Goal: Download file/media

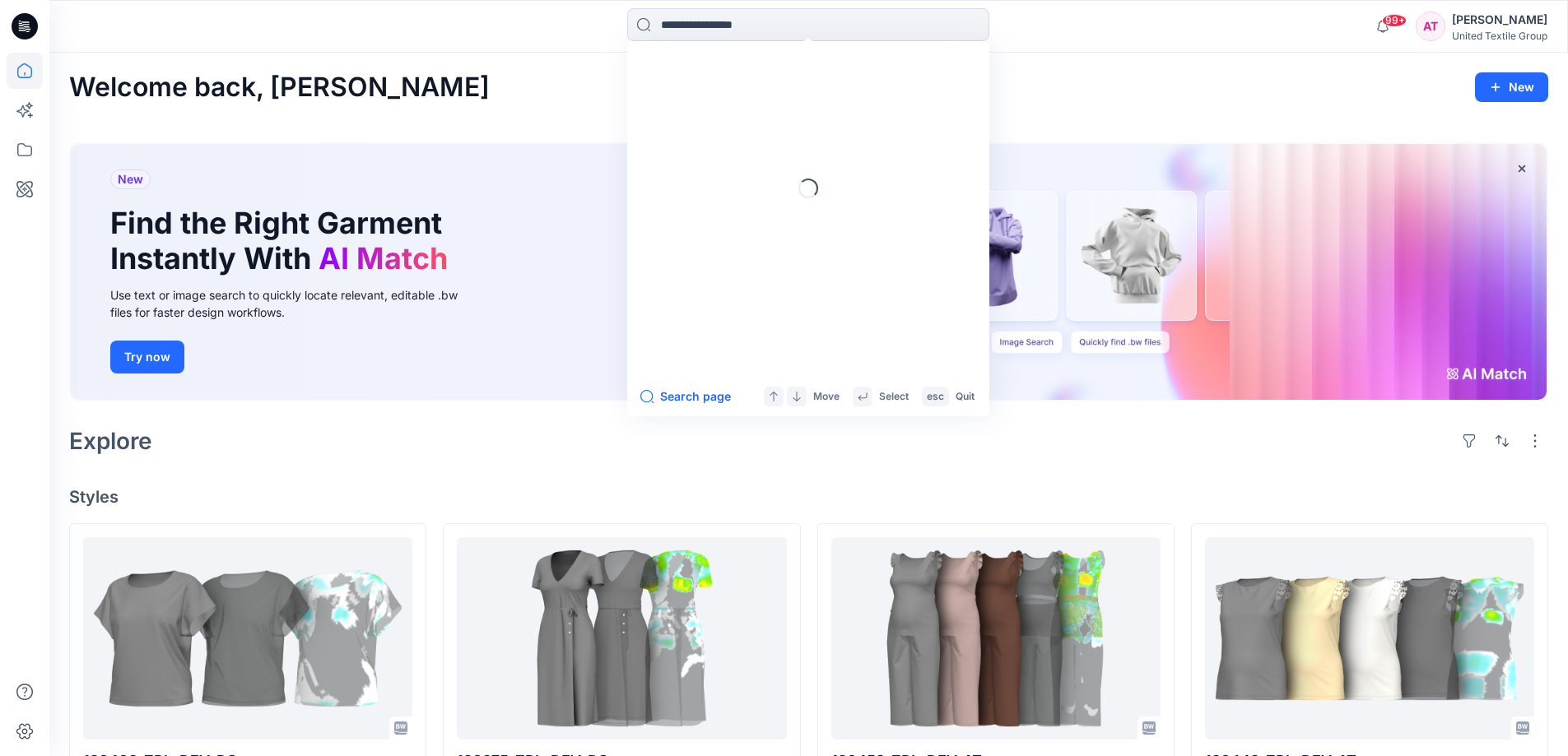
scroll to position [411, 0]
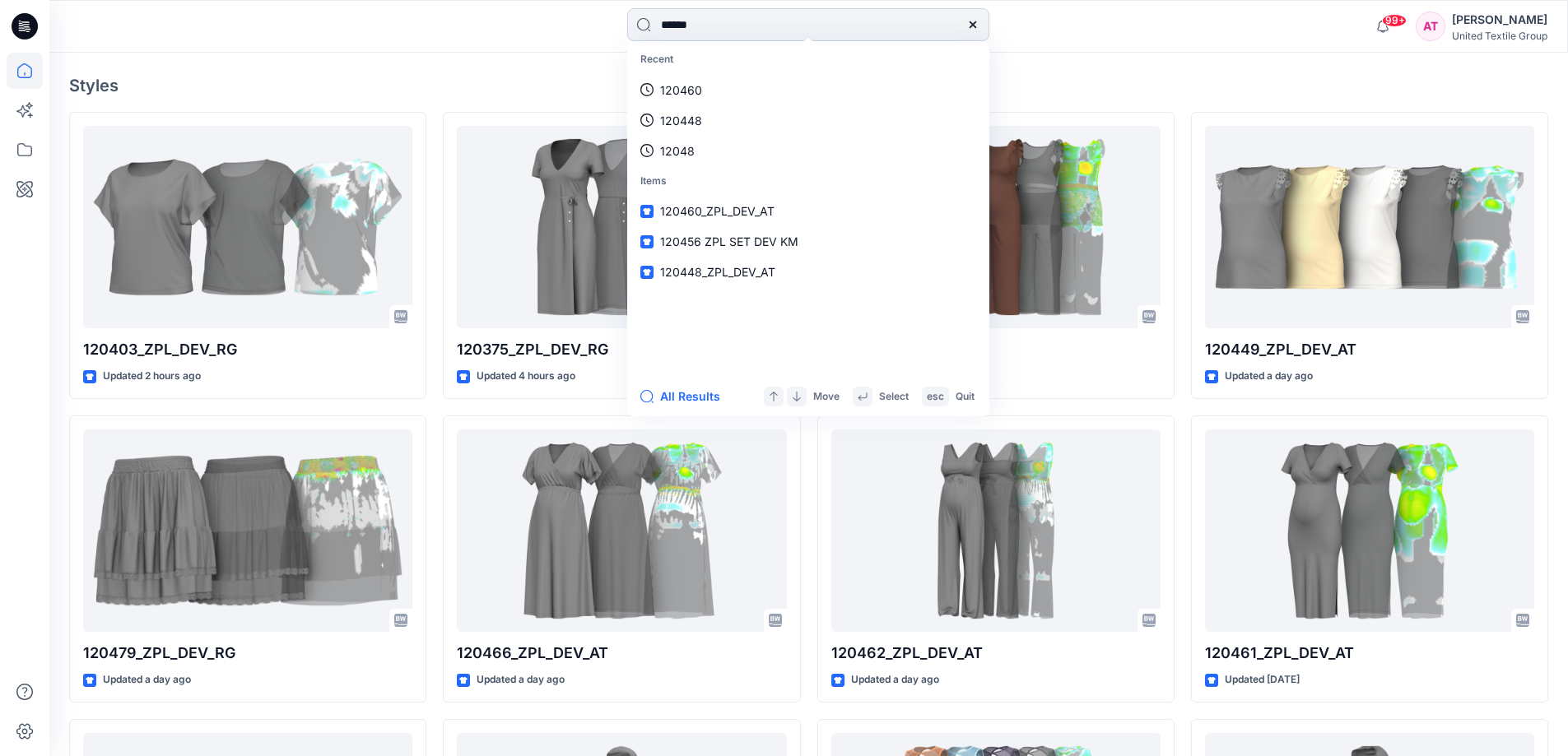
type input "******"
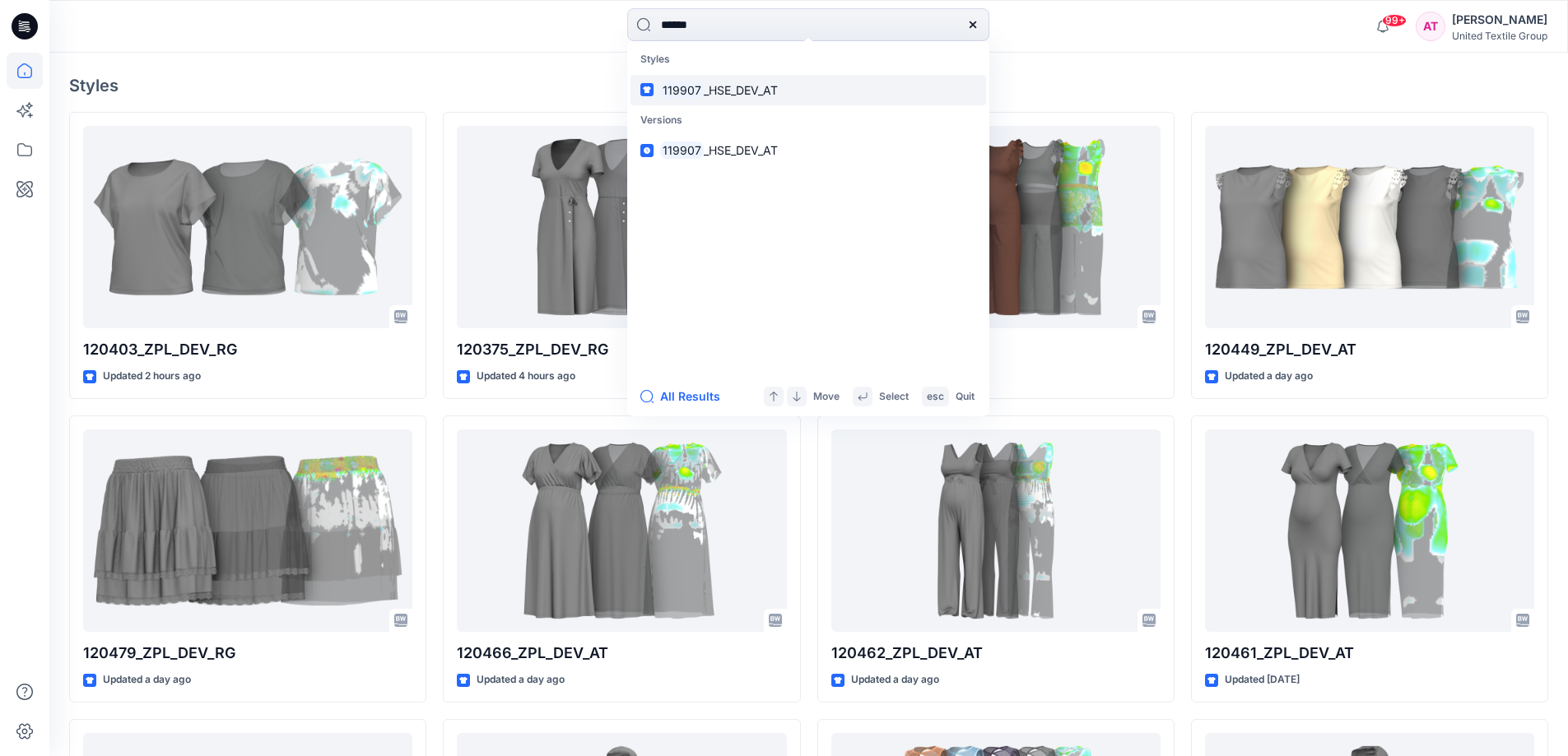
click at [754, 87] on span "_HSE_DEV_AT" at bounding box center [740, 90] width 75 height 14
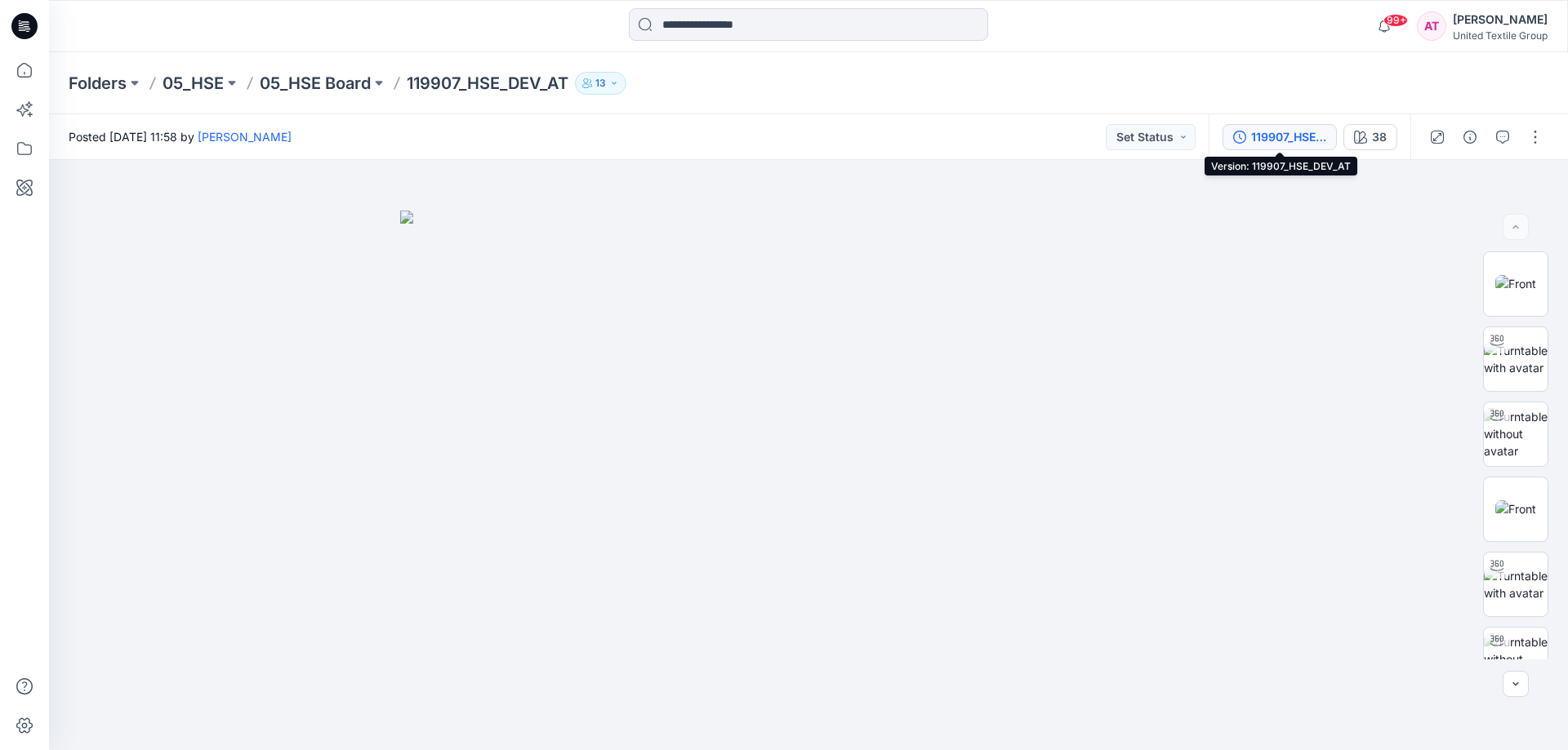
click at [1273, 132] on div "119907_HSE_DEV_AT" at bounding box center [1288, 137] width 75 height 18
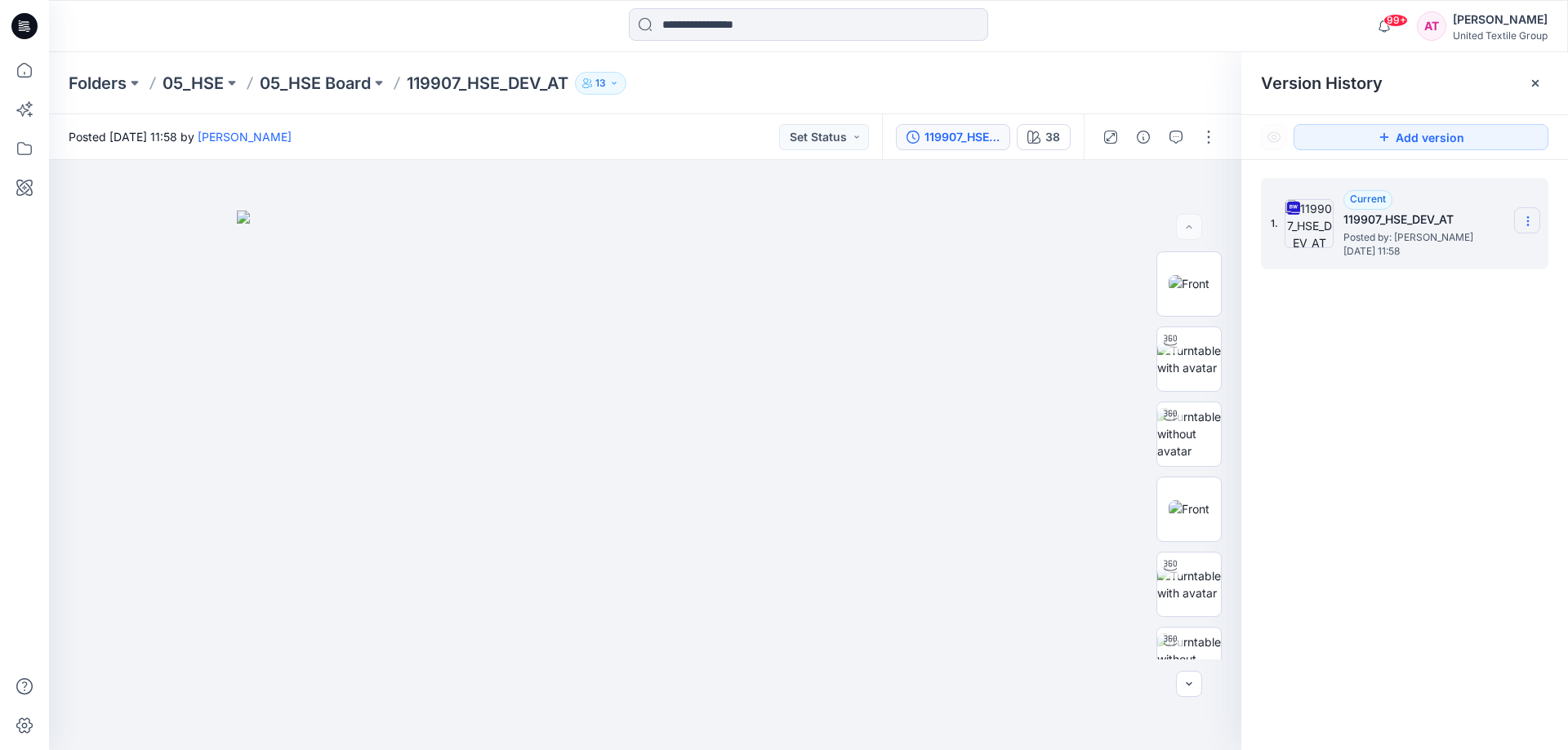
click at [1524, 221] on icon at bounding box center [1527, 221] width 13 height 13
click at [1446, 252] on span "Download Source BW File" at bounding box center [1445, 253] width 137 height 20
click at [1528, 222] on icon at bounding box center [1527, 221] width 1 height 1
